Goal: Task Accomplishment & Management: Complete application form

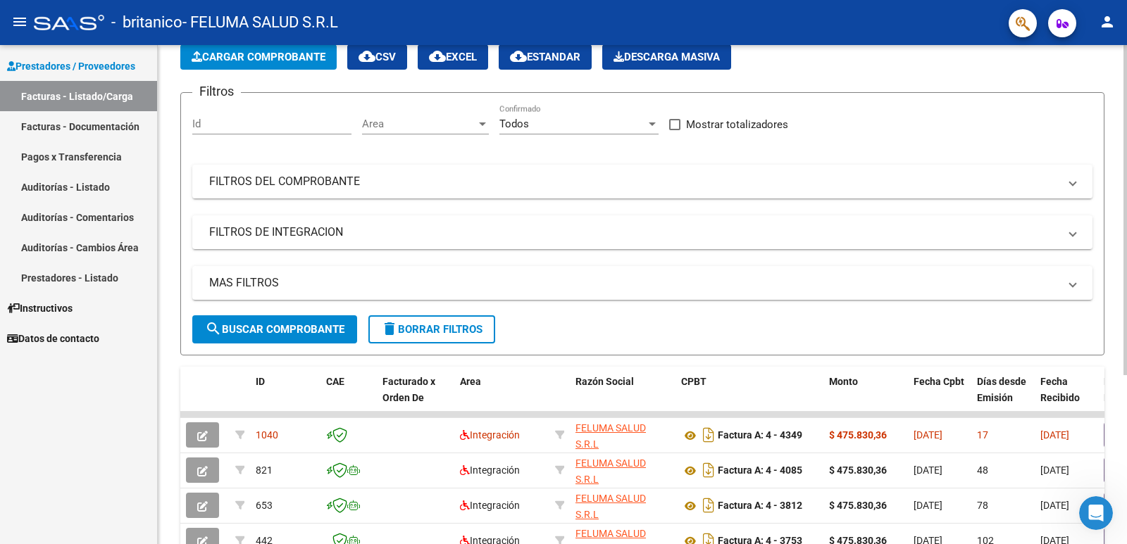
click at [1125, 280] on div at bounding box center [1125, 261] width 4 height 330
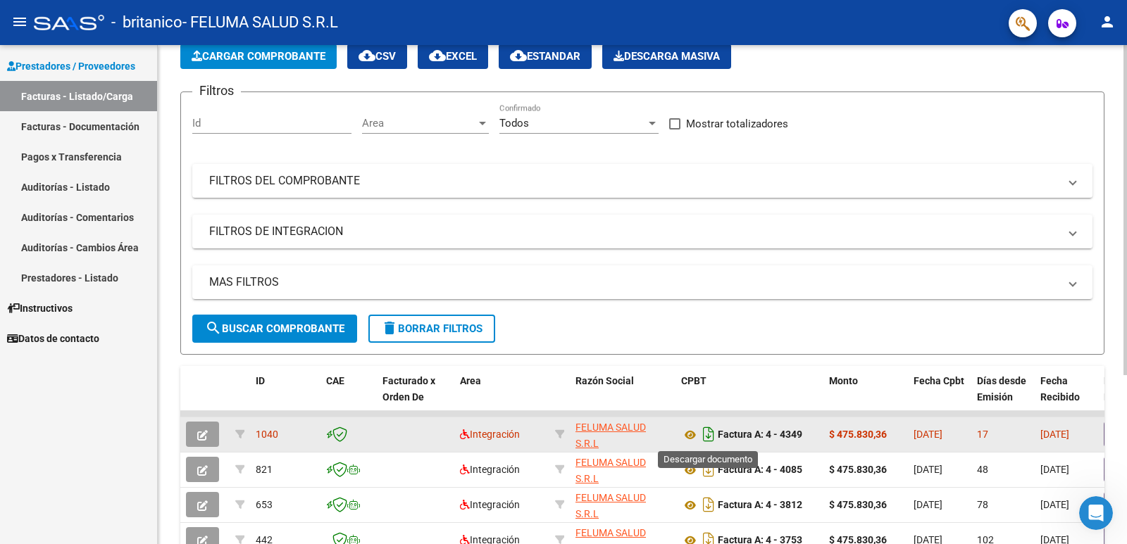
click at [709, 437] on icon "Descargar documento" at bounding box center [708, 434] width 18 height 23
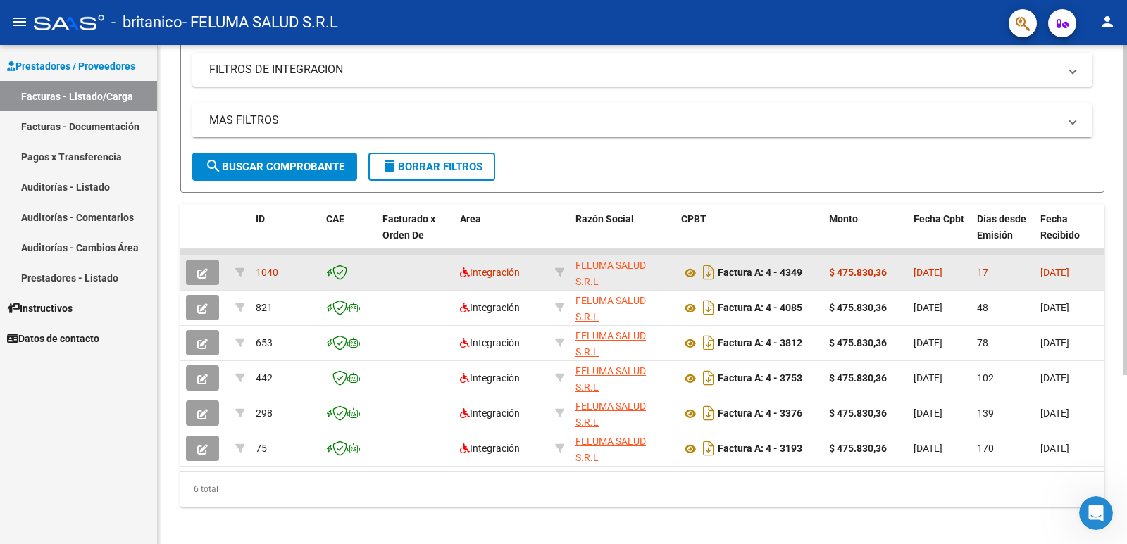
click at [1125, 427] on div at bounding box center [1125, 373] width 4 height 330
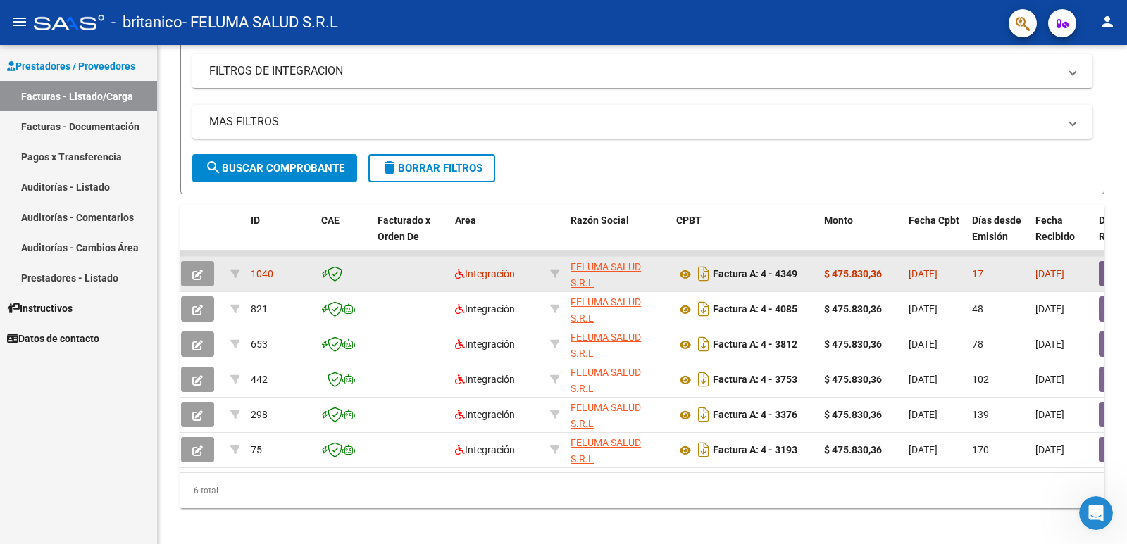
scroll to position [0, 0]
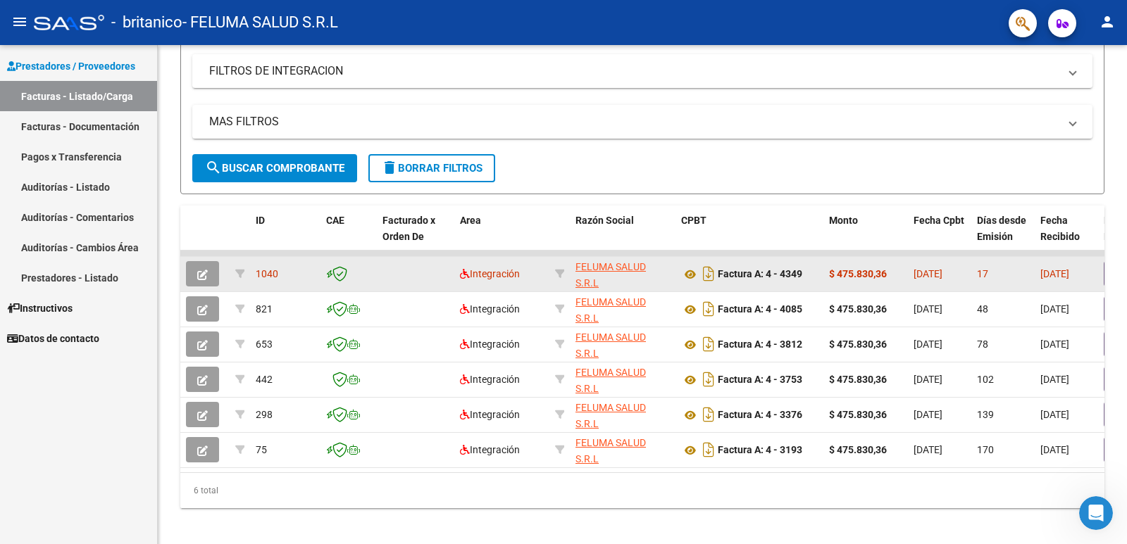
click at [197, 272] on icon "button" at bounding box center [202, 275] width 11 height 11
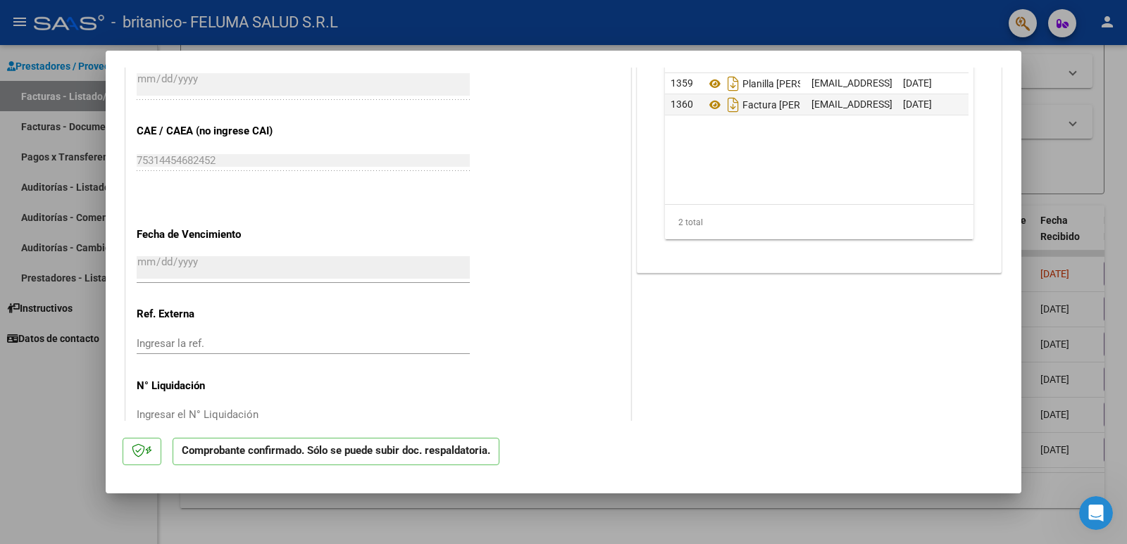
scroll to position [983, 0]
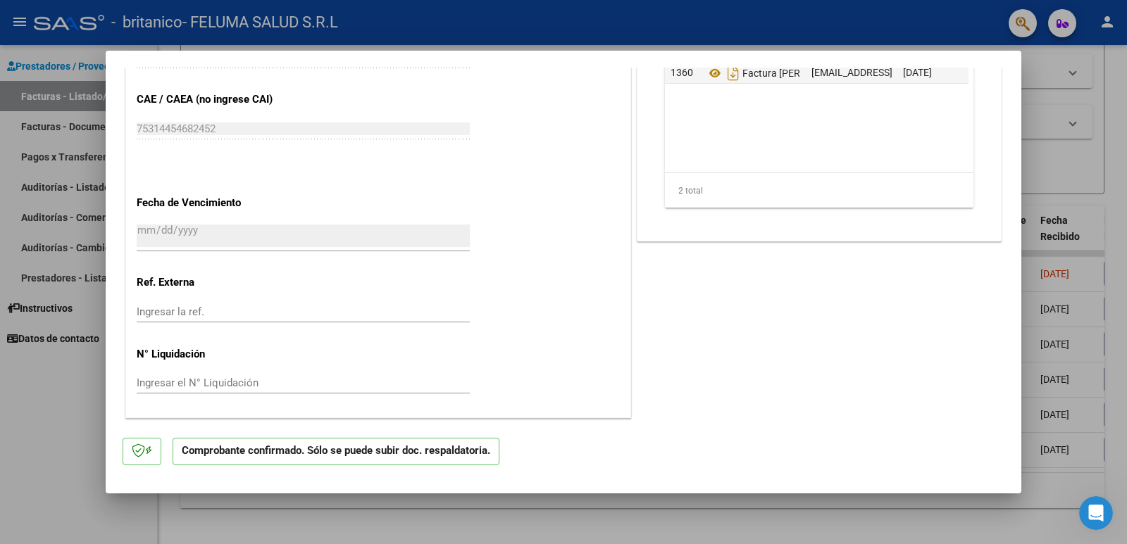
click at [1021, 380] on div at bounding box center [563, 272] width 1127 height 544
type input "$ 0,00"
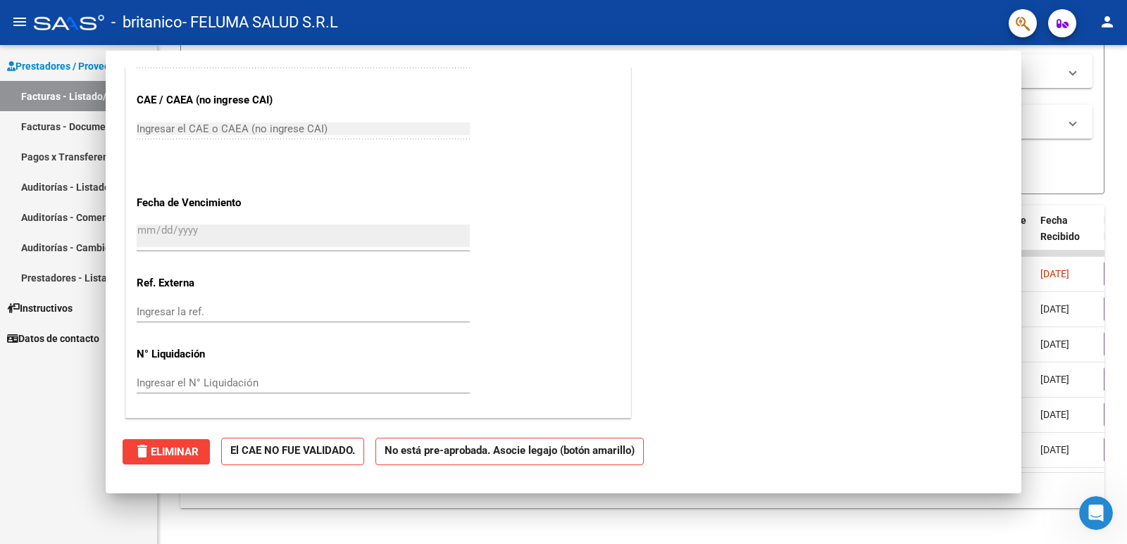
scroll to position [808, 0]
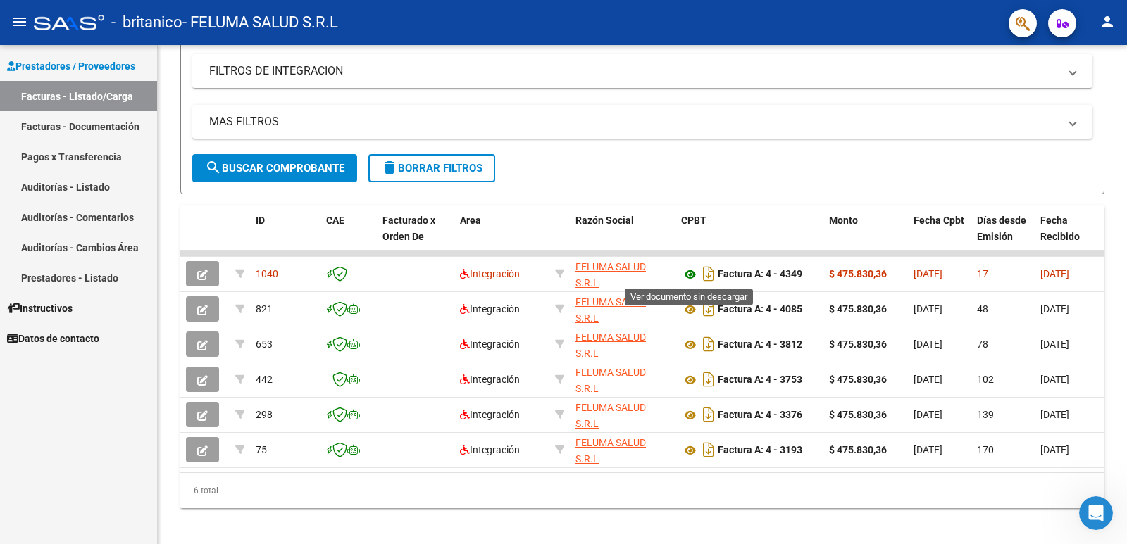
click at [690, 274] on icon at bounding box center [690, 274] width 18 height 17
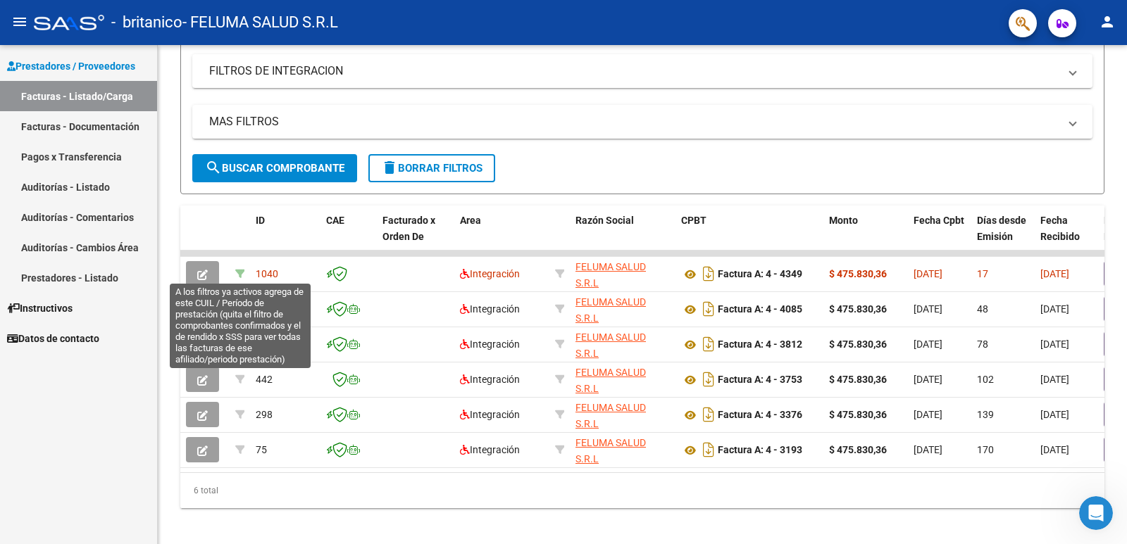
click at [237, 274] on icon at bounding box center [240, 274] width 10 height 10
type input "202507"
type input "23560789289"
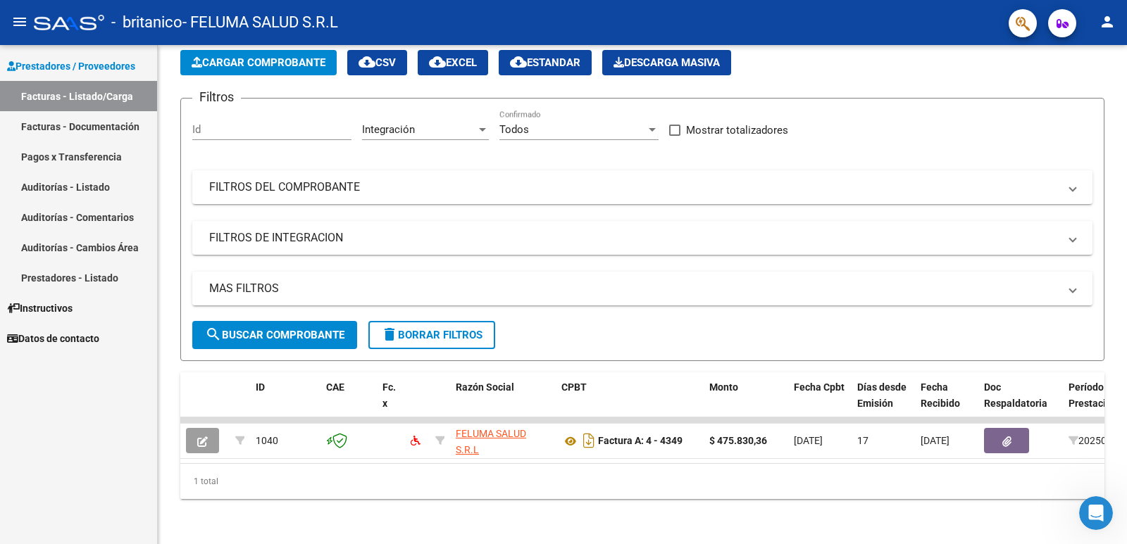
scroll to position [80, 0]
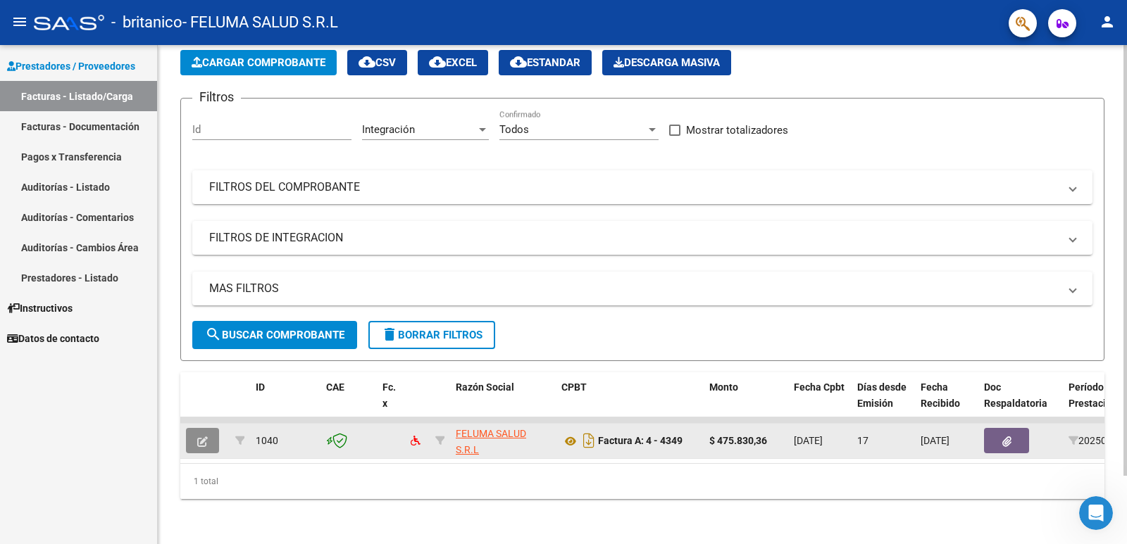
click at [203, 437] on icon "button" at bounding box center [202, 442] width 11 height 11
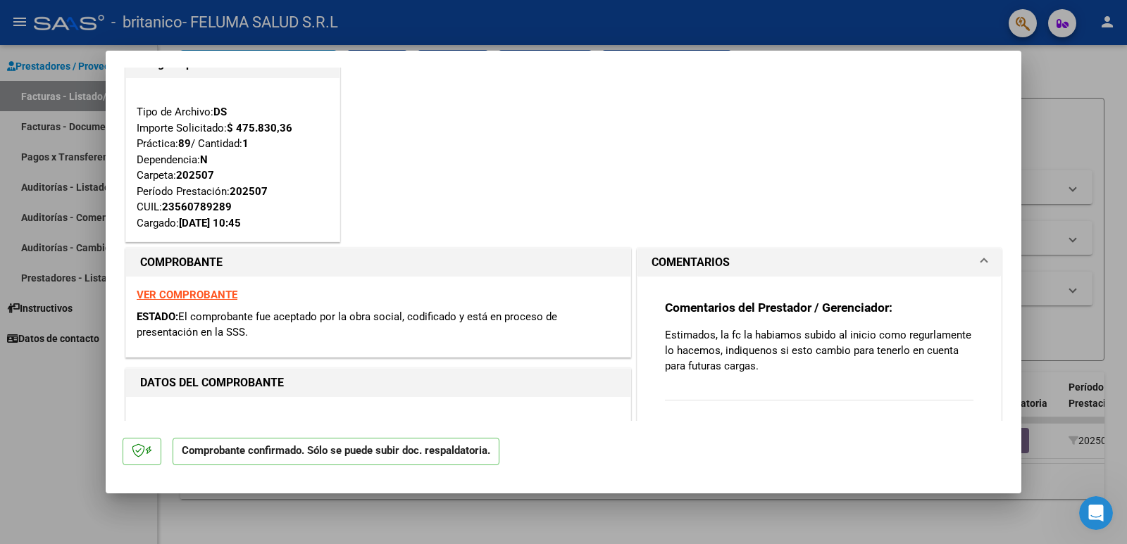
scroll to position [40, 0]
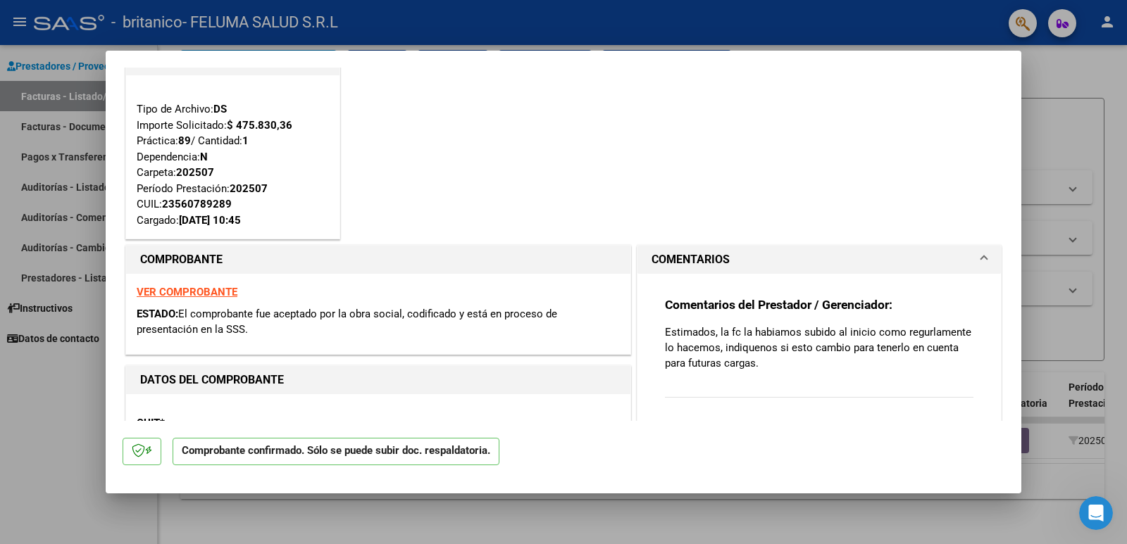
click at [201, 292] on strong "VER COMPROBANTE" at bounding box center [187, 292] width 101 height 13
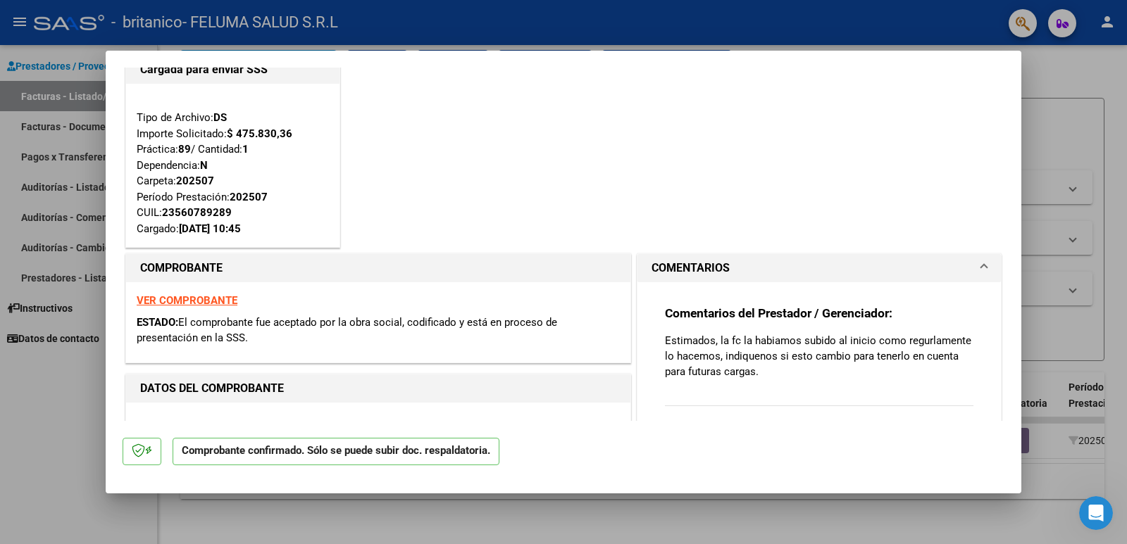
scroll to position [0, 0]
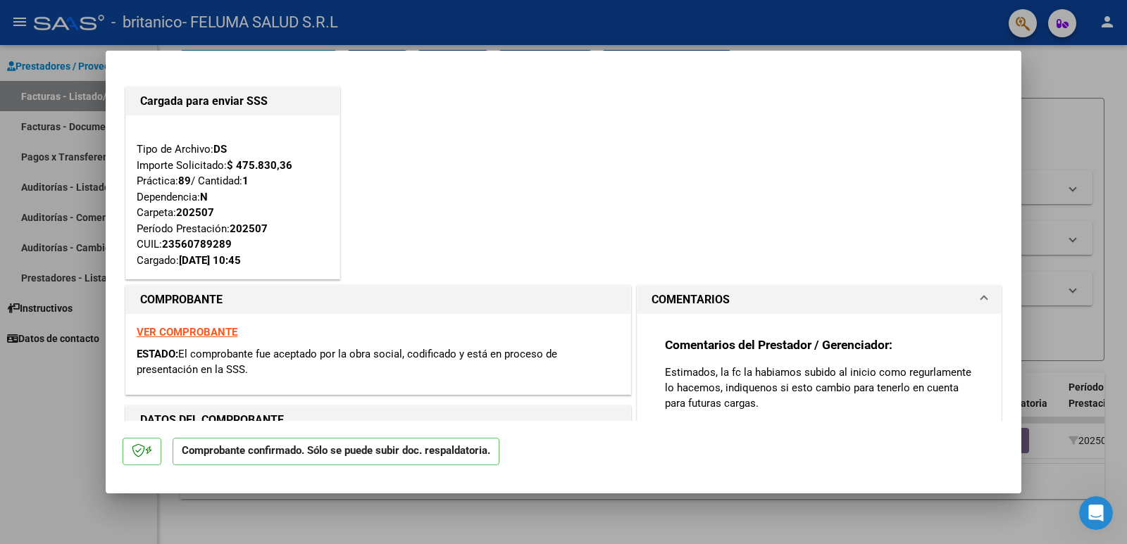
click at [970, 296] on span "COMENTARIOS" at bounding box center [816, 300] width 330 height 17
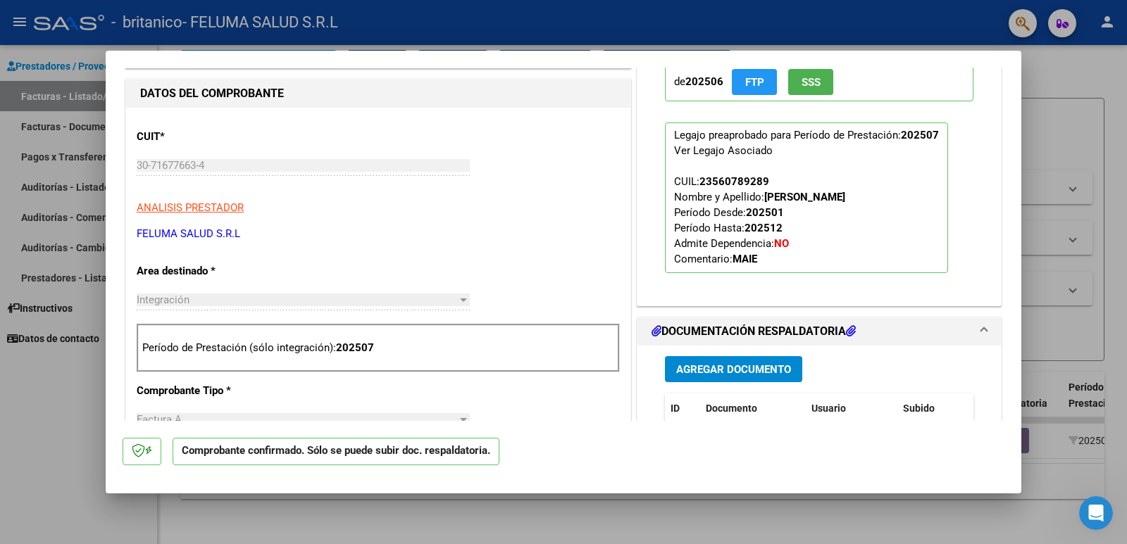
scroll to position [441, 0]
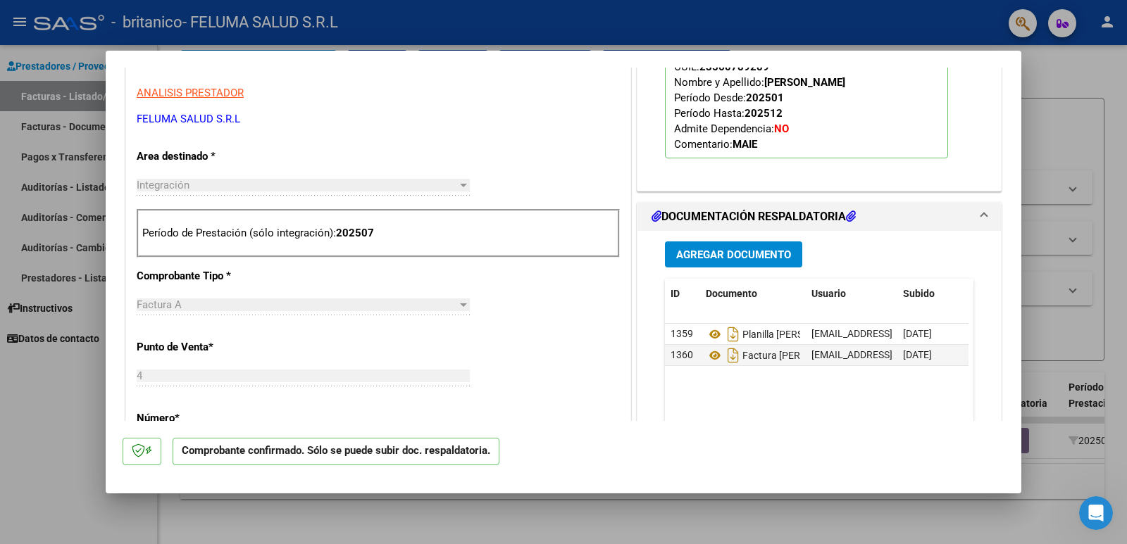
click at [73, 438] on div at bounding box center [563, 272] width 1127 height 544
type input "$ 0,00"
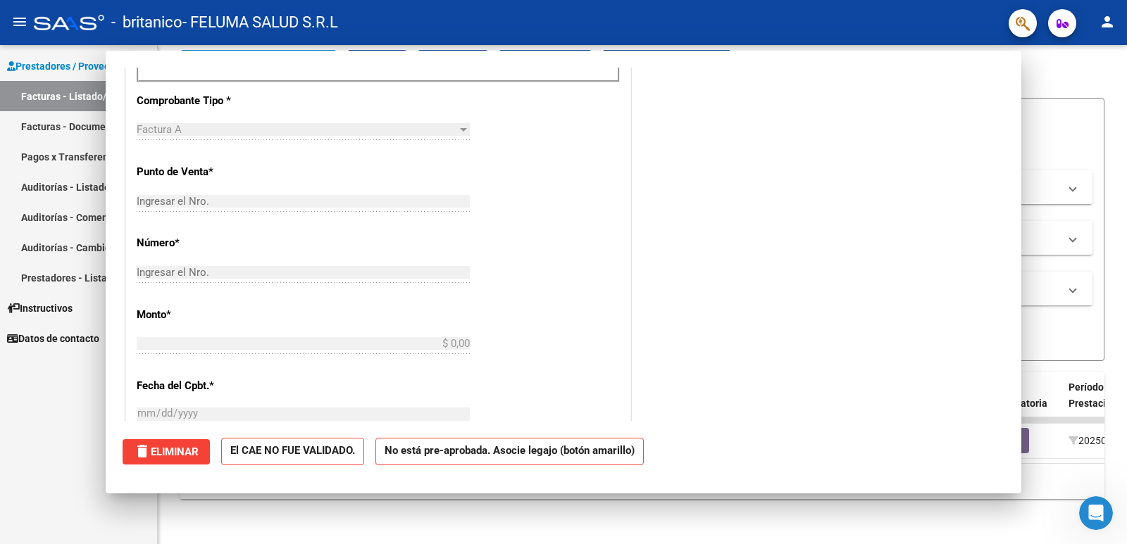
scroll to position [0, 0]
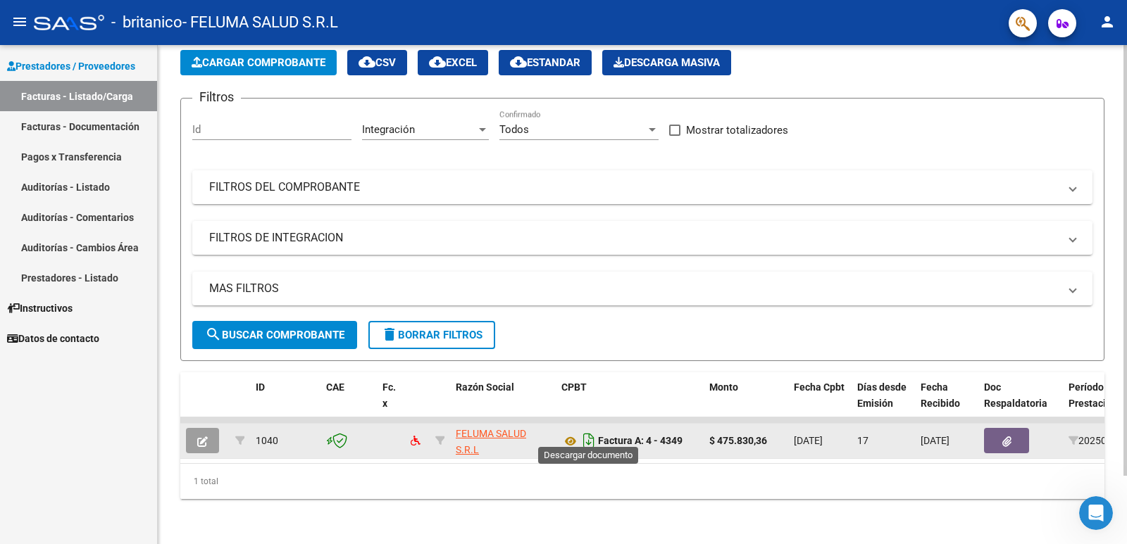
click at [590, 432] on icon "Descargar documento" at bounding box center [589, 441] width 18 height 23
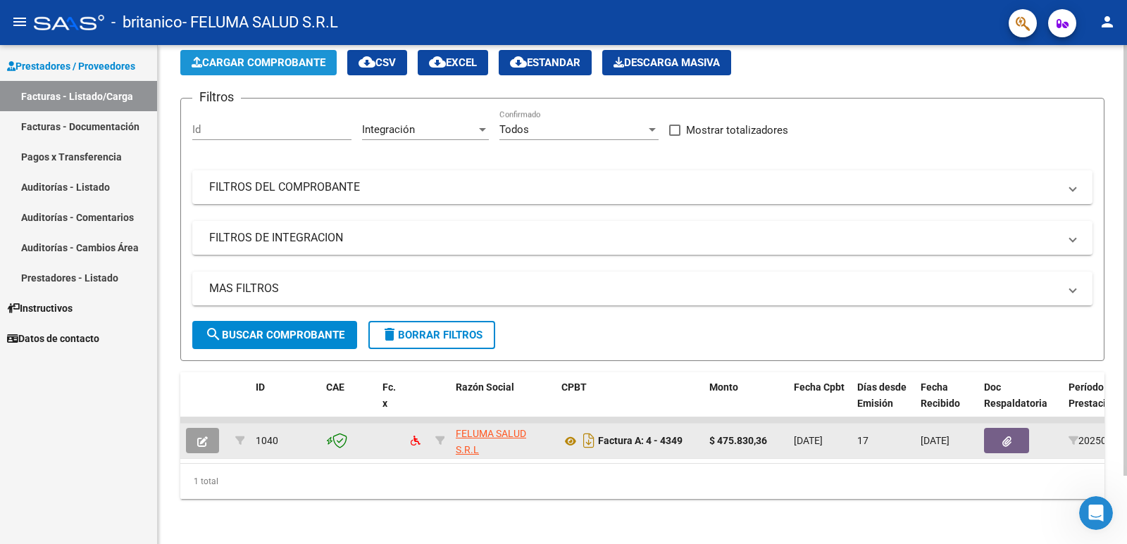
click at [262, 56] on span "Cargar Comprobante" at bounding box center [259, 62] width 134 height 13
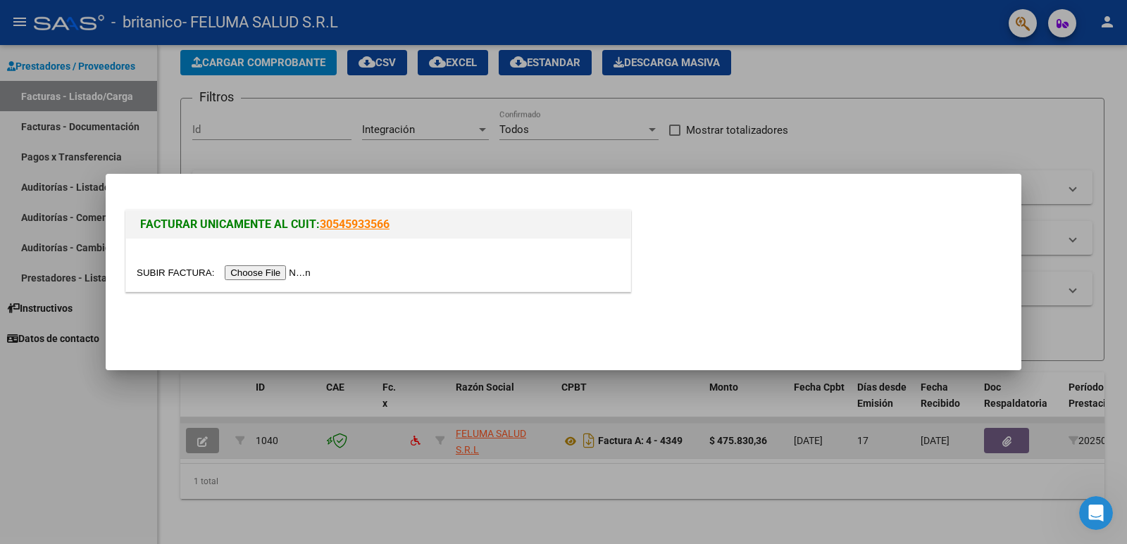
click at [253, 278] on input "file" at bounding box center [226, 272] width 178 height 15
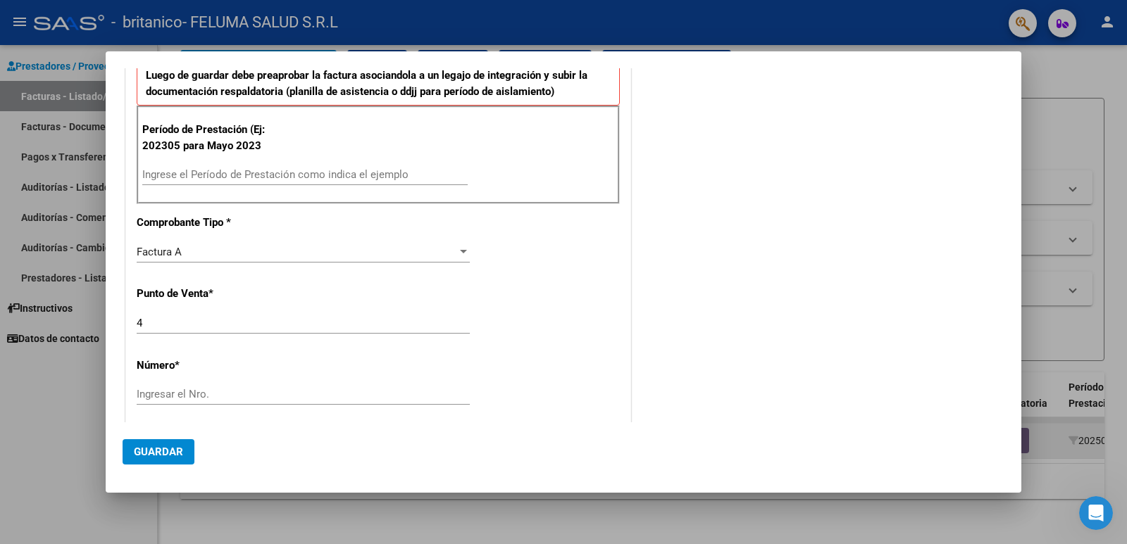
scroll to position [330, 0]
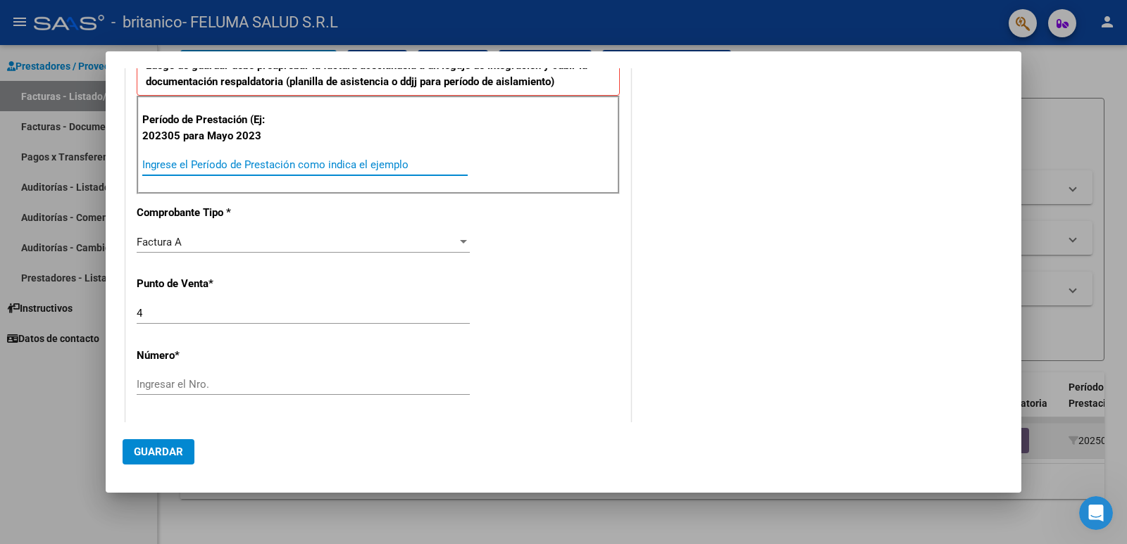
click at [198, 161] on input "Ingrese el Período de Prestación como indica el ejemplo" at bounding box center [304, 164] width 325 height 13
type input "202507"
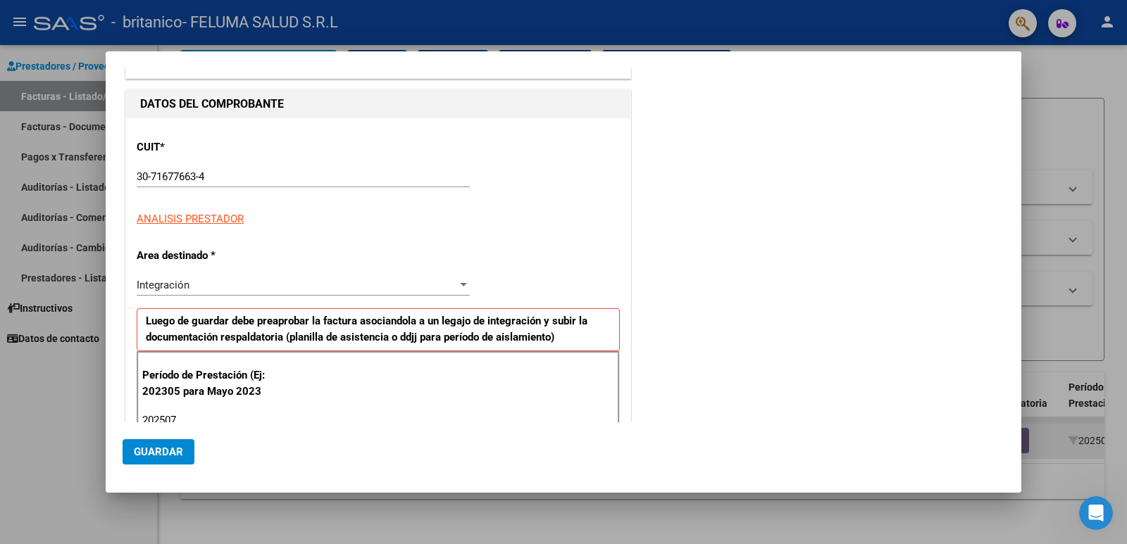
scroll to position [0, 0]
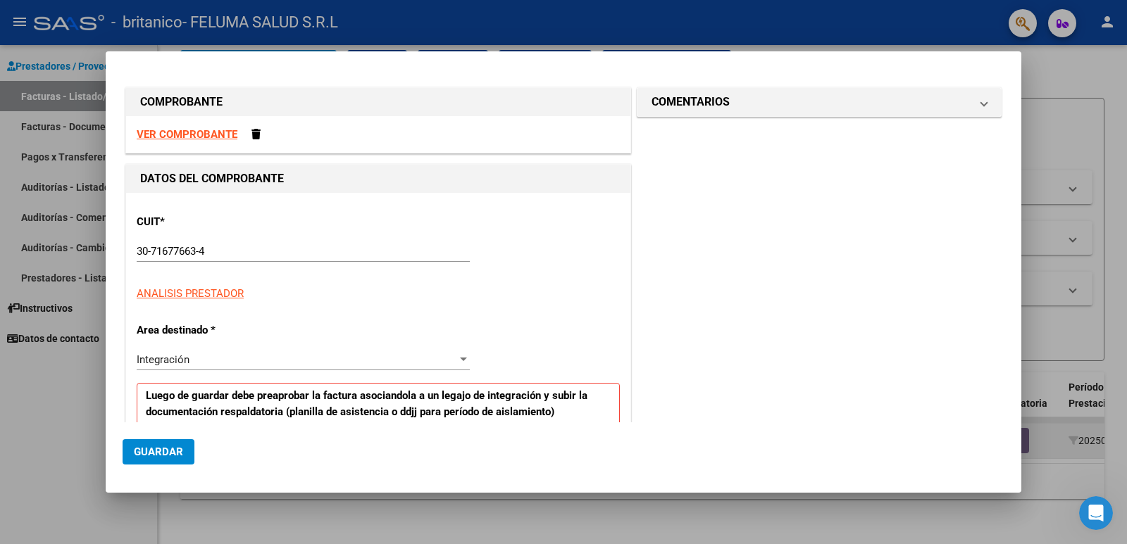
click at [144, 132] on strong "VER COMPROBANTE" at bounding box center [187, 134] width 101 height 13
click at [0, 509] on div at bounding box center [563, 272] width 1127 height 544
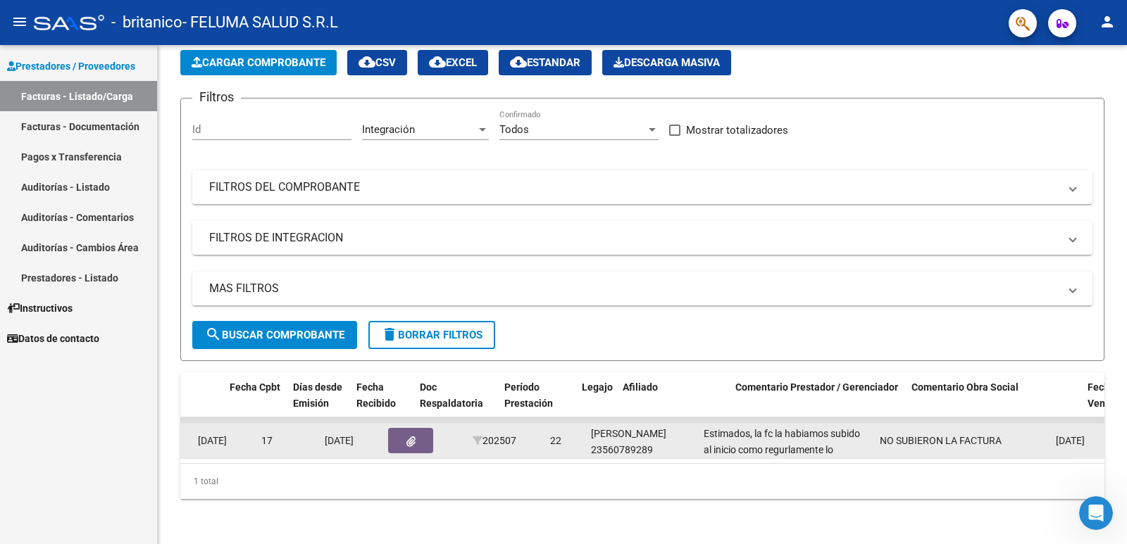
scroll to position [0, 564]
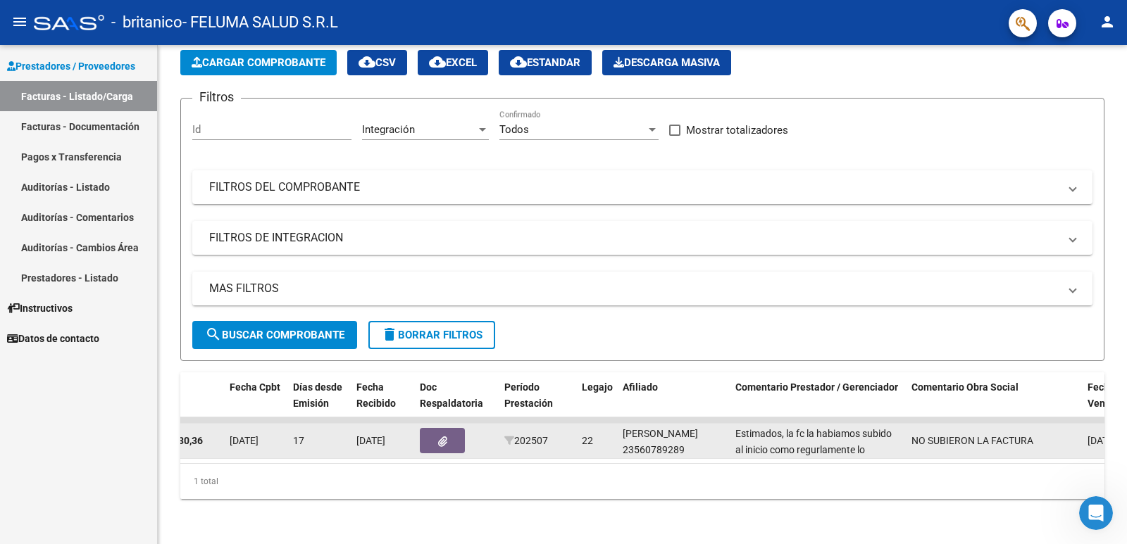
click at [451, 428] on button "button" at bounding box center [442, 440] width 45 height 25
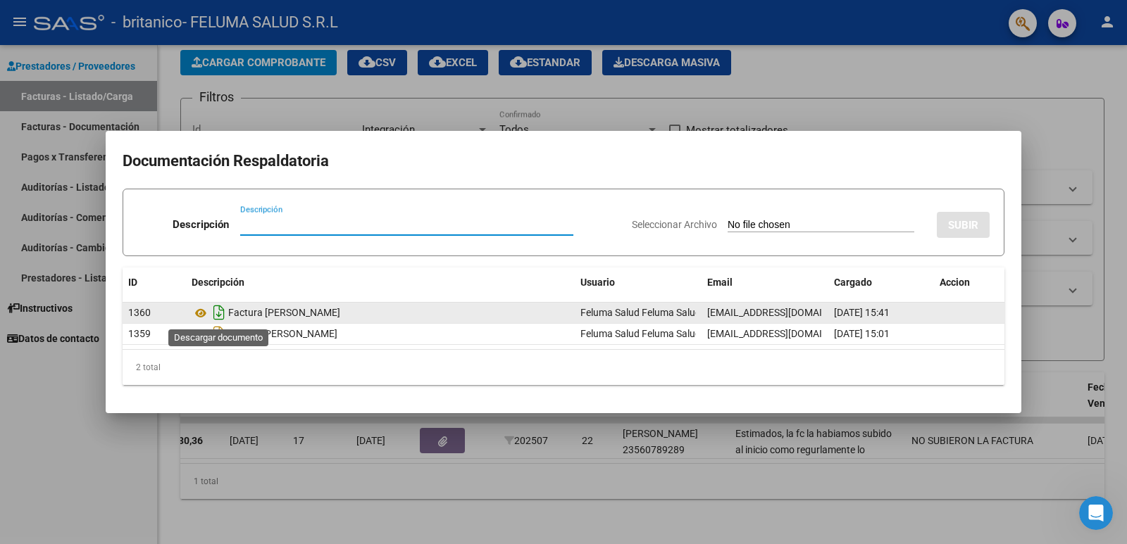
click at [215, 312] on icon "Descargar documento" at bounding box center [219, 312] width 18 height 23
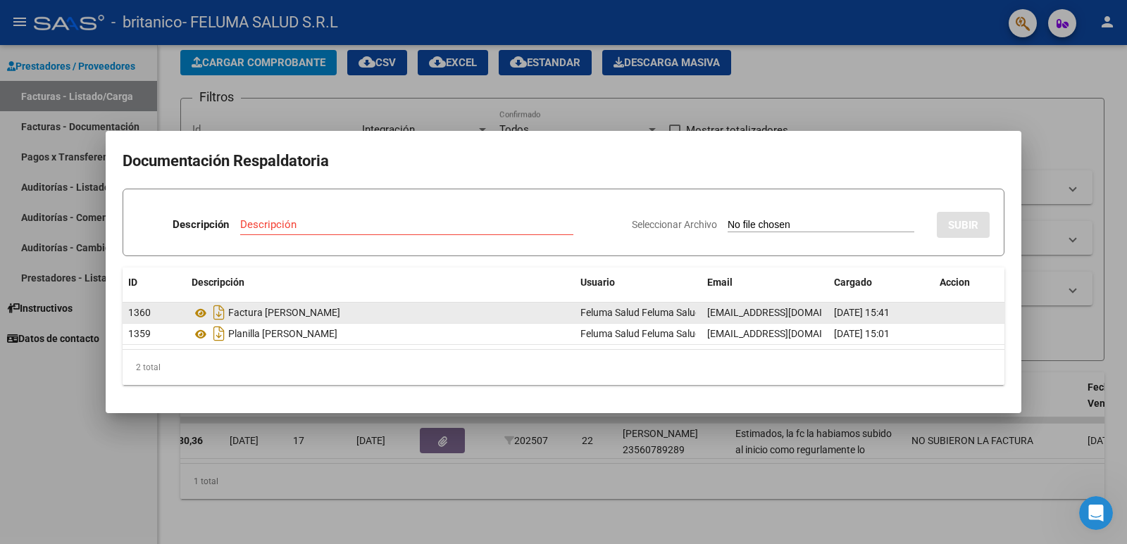
click at [98, 397] on div at bounding box center [563, 272] width 1127 height 544
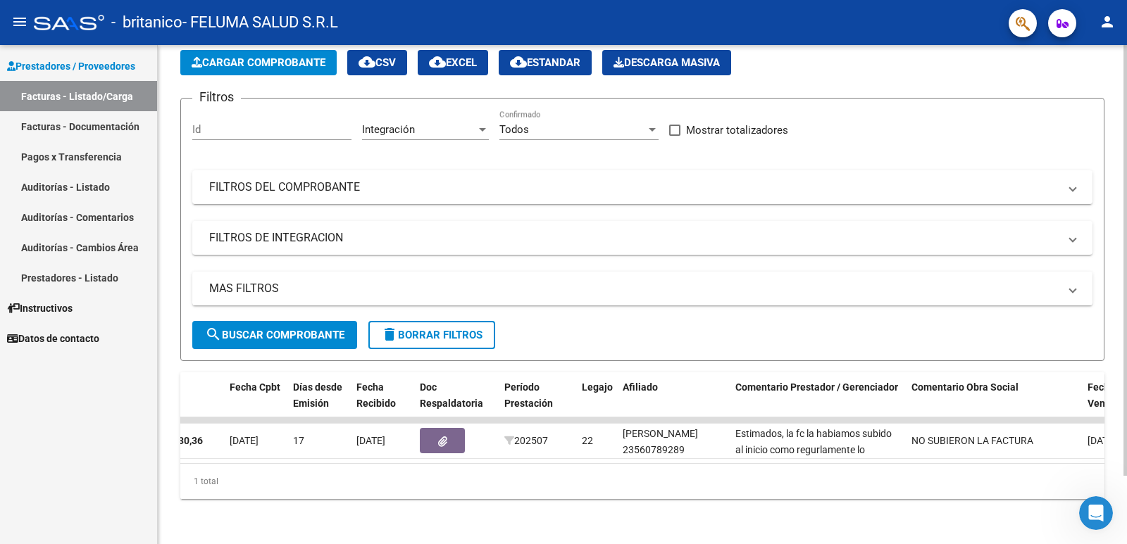
click at [220, 73] on app-list-header "PRESTADORES -> Listado de CPBTs Emitidos por Prestadores / Proveedores (alt+q) …" at bounding box center [642, 187] width 924 height 347
click at [224, 61] on span "Cargar Comprobante" at bounding box center [259, 62] width 134 height 13
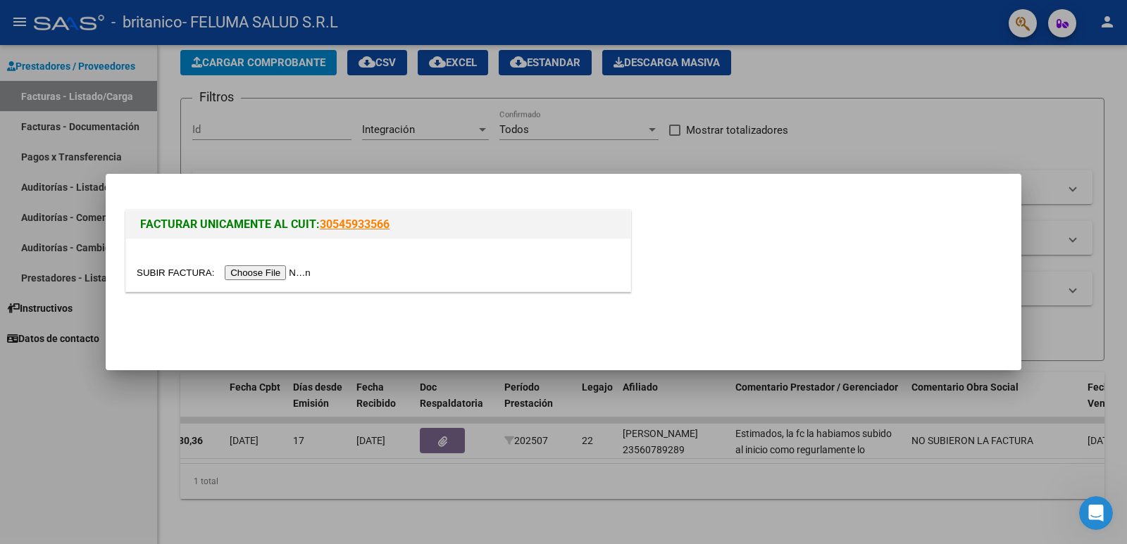
click at [269, 269] on input "file" at bounding box center [226, 272] width 178 height 15
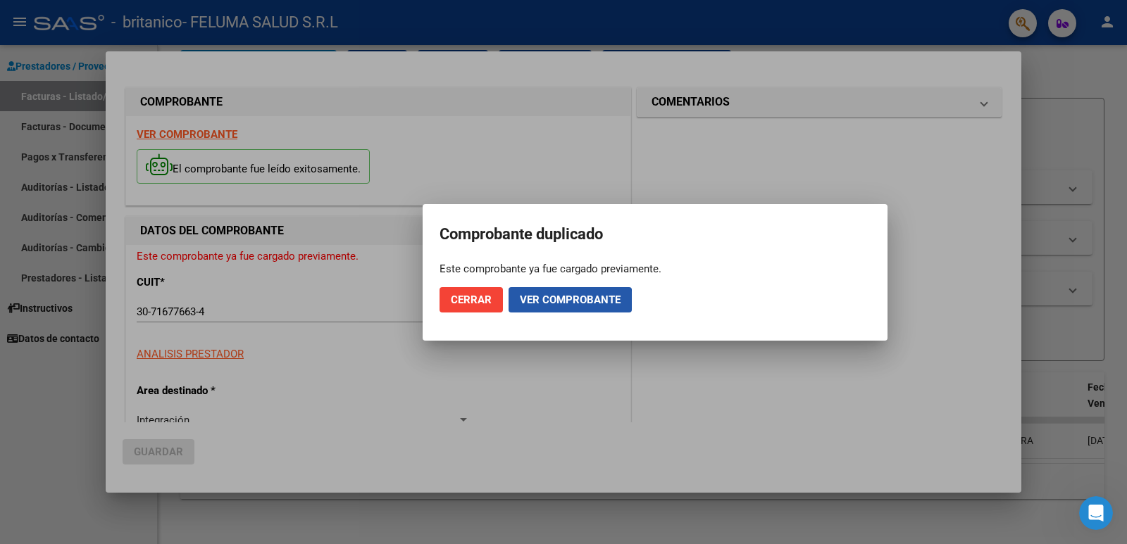
click at [552, 302] on span "Ver comprobante" at bounding box center [570, 300] width 101 height 13
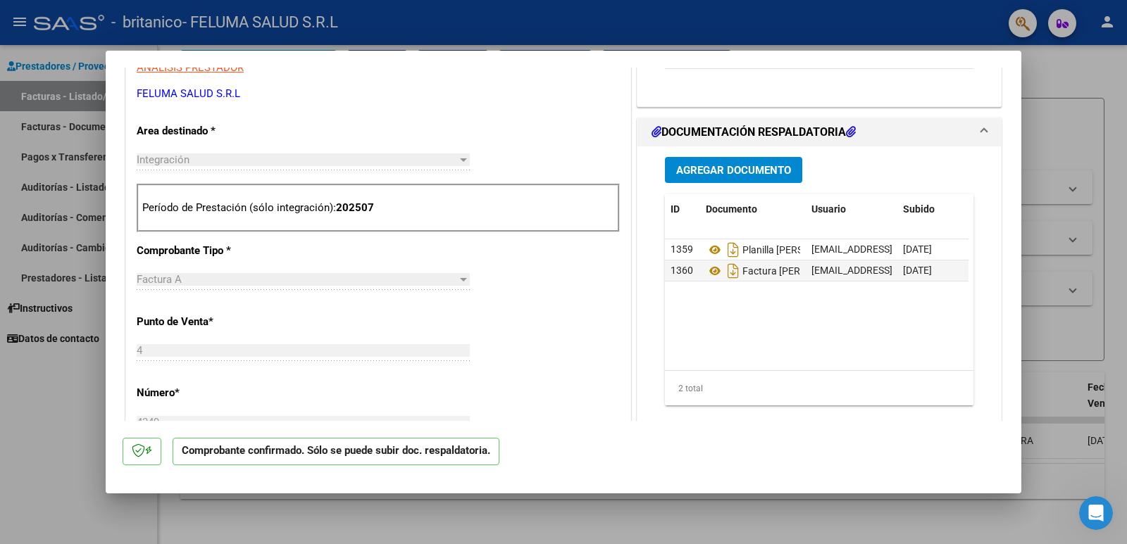
scroll to position [476, 0]
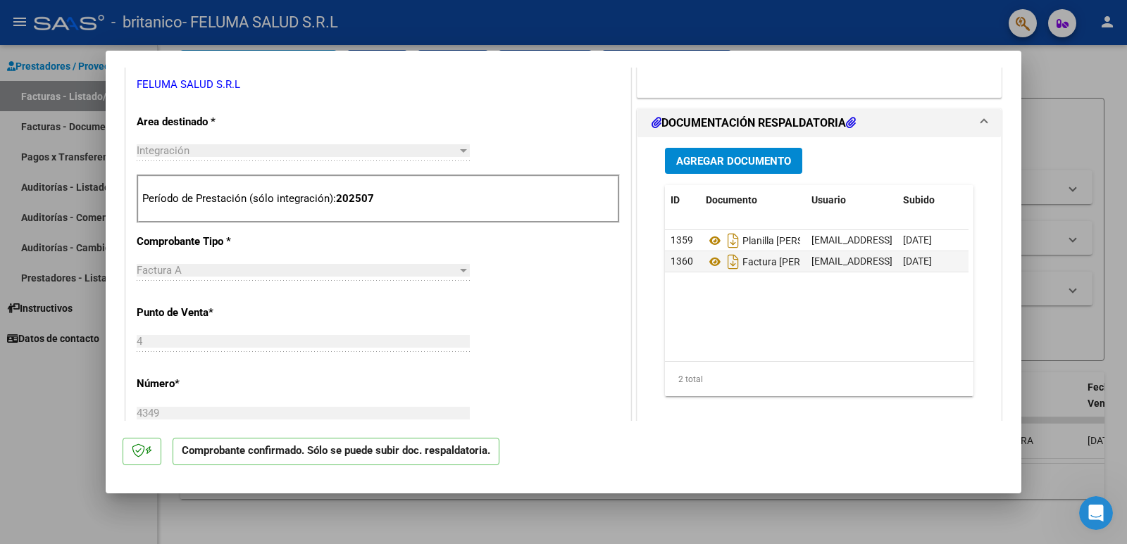
click at [20, 449] on div at bounding box center [563, 272] width 1127 height 544
type input "$ 0,00"
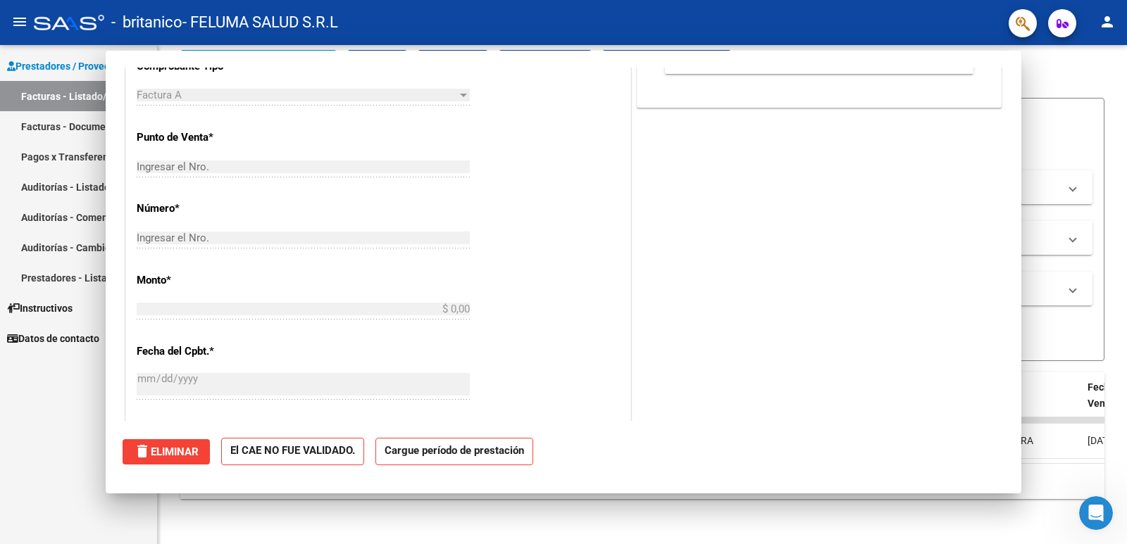
scroll to position [0, 0]
